Goal: Task Accomplishment & Management: Complete application form

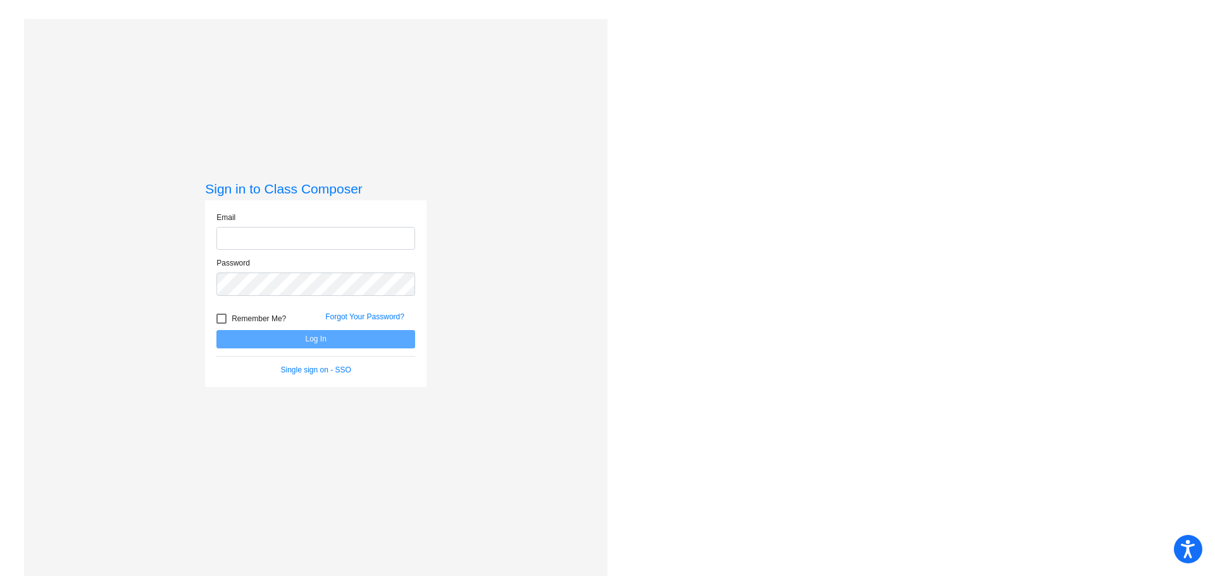
type input "bethuys@gaylord.k12.mi.us"
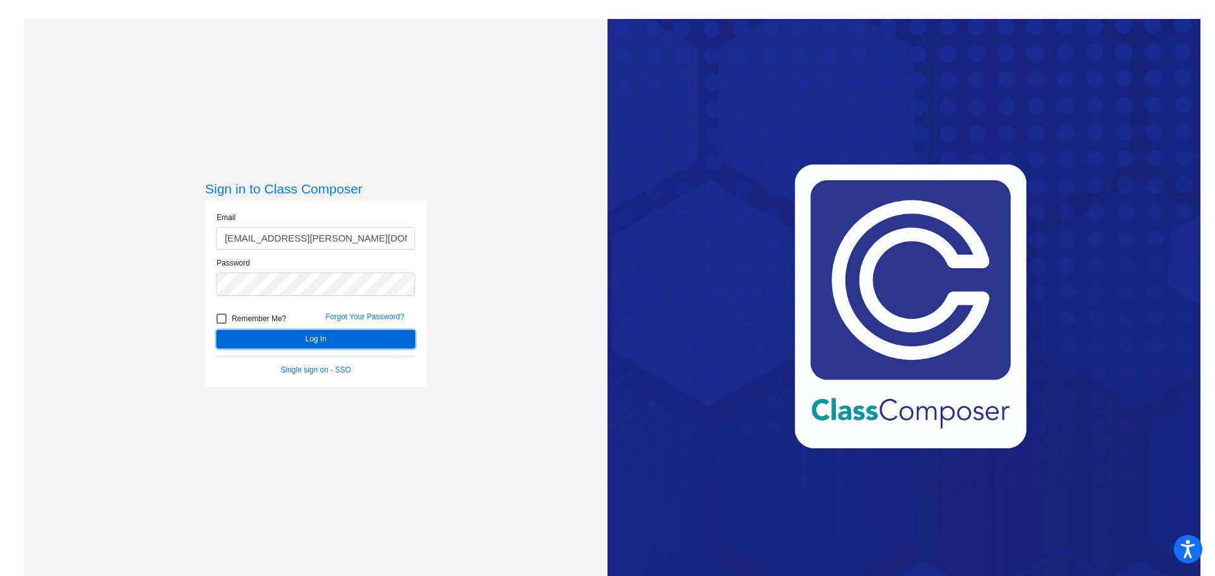
click at [330, 335] on button "Log In" at bounding box center [315, 339] width 199 height 18
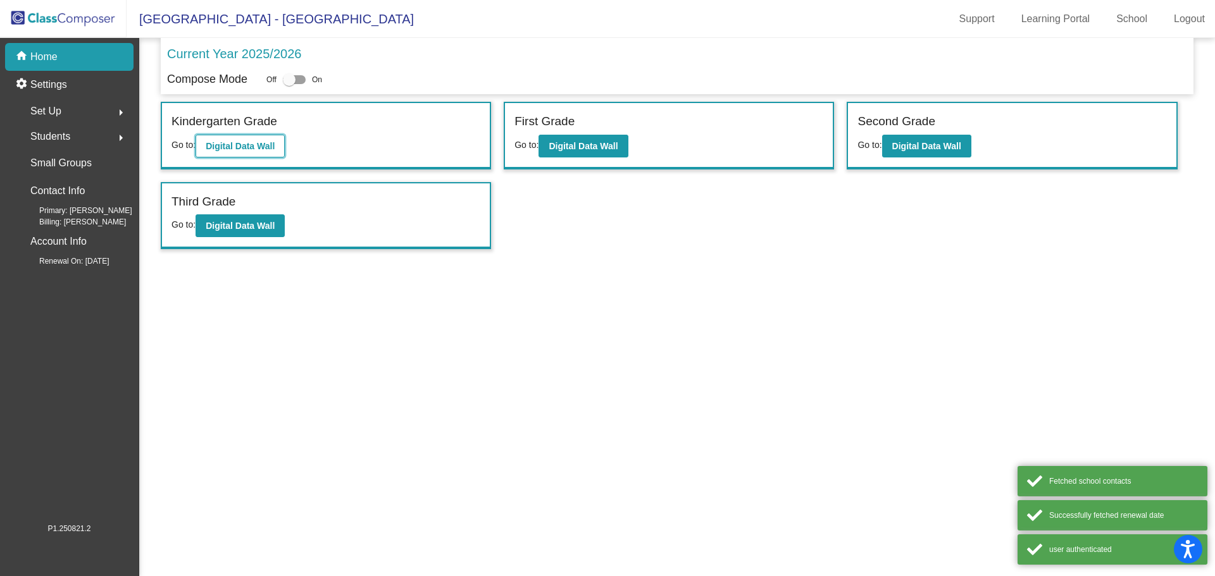
click at [262, 137] on button "Digital Data Wall" at bounding box center [239, 146] width 89 height 23
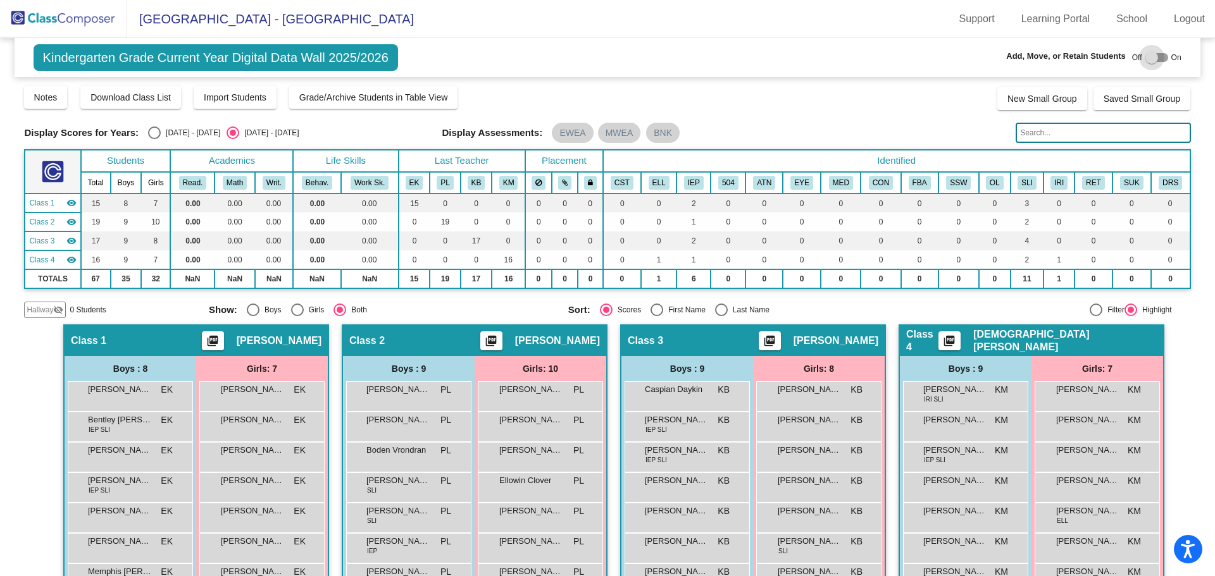
click at [1155, 61] on div at bounding box center [1156, 57] width 23 height 9
checkbox input "true"
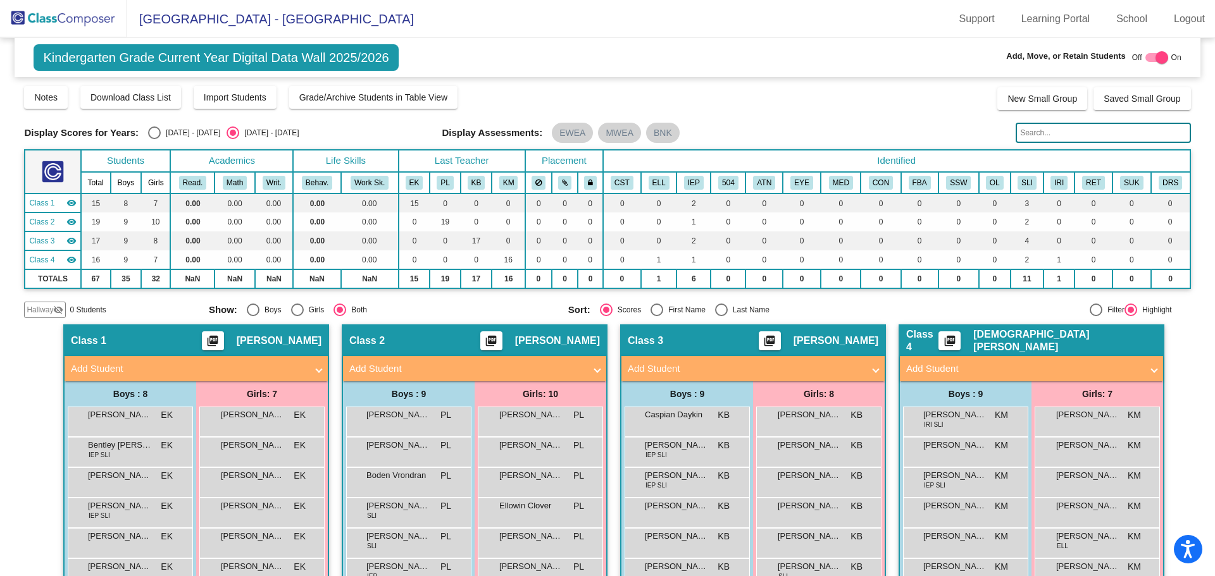
click at [301, 362] on mat-panel-title "Add Student" at bounding box center [188, 369] width 235 height 15
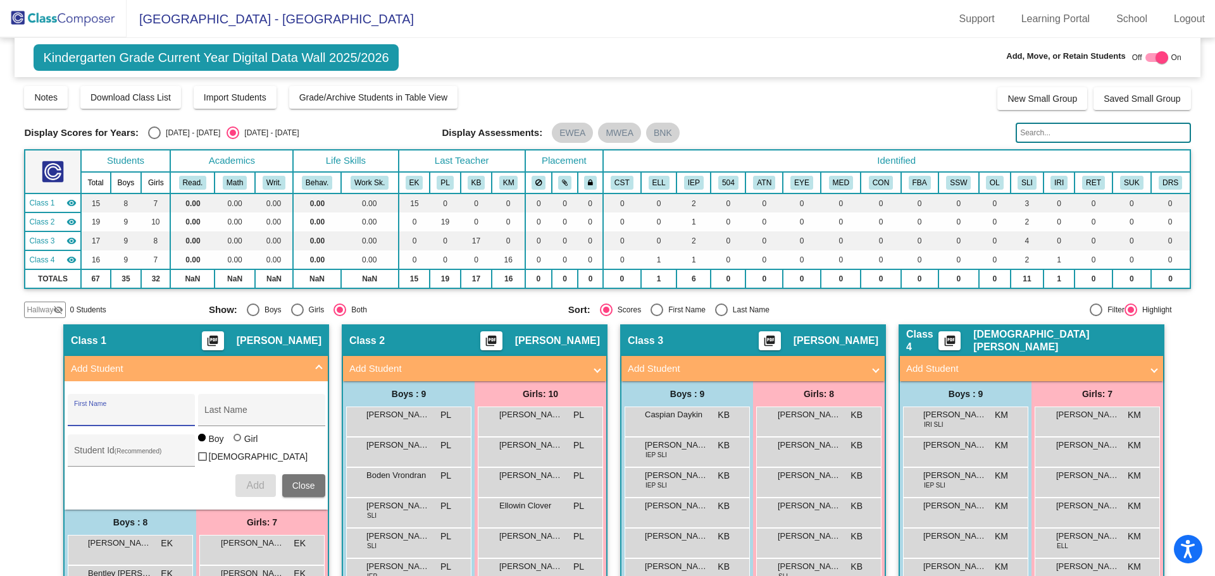
click at [158, 419] on input "First Name" at bounding box center [131, 415] width 114 height 10
type input "Jordan"
type input "Lewis"
click at [77, 457] on input "Student Id (Recommended)" at bounding box center [131, 455] width 114 height 10
paste input "3810094"
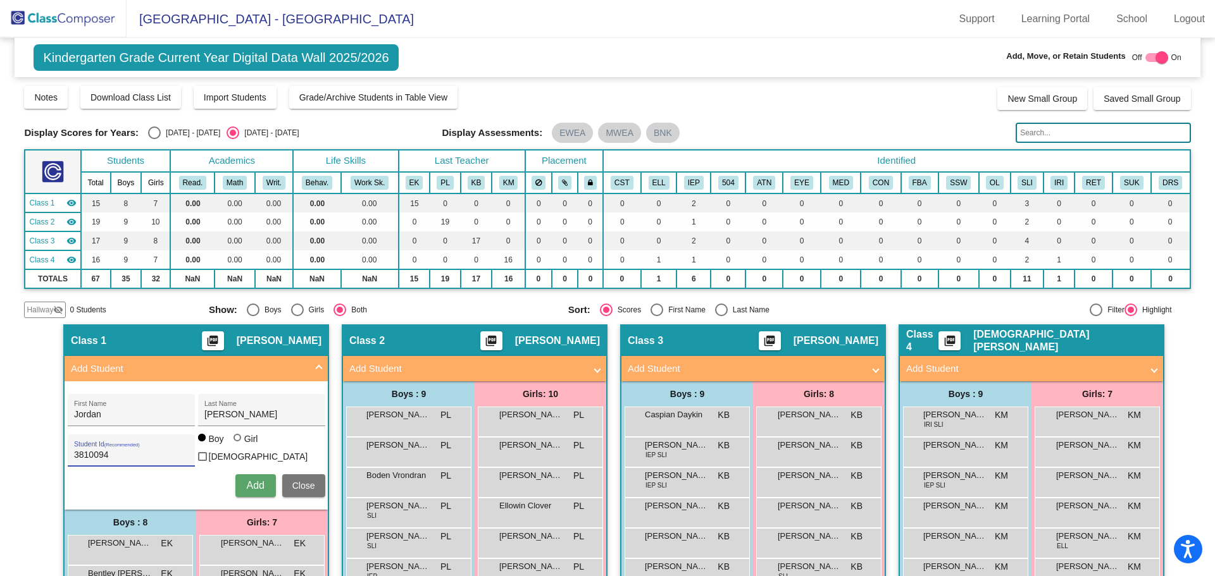
type input "3810094"
drag, startPoint x: 252, startPoint y: 476, endPoint x: 298, endPoint y: 479, distance: 46.2
click at [252, 476] on button "Add" at bounding box center [255, 485] width 40 height 23
click at [22, 346] on mat-sidenav-content "Kindergarten Grade Current Year Digital Data Wall 2025/2026 Add, Move, or Retai…" at bounding box center [607, 307] width 1215 height 538
